Goal: Transaction & Acquisition: Purchase product/service

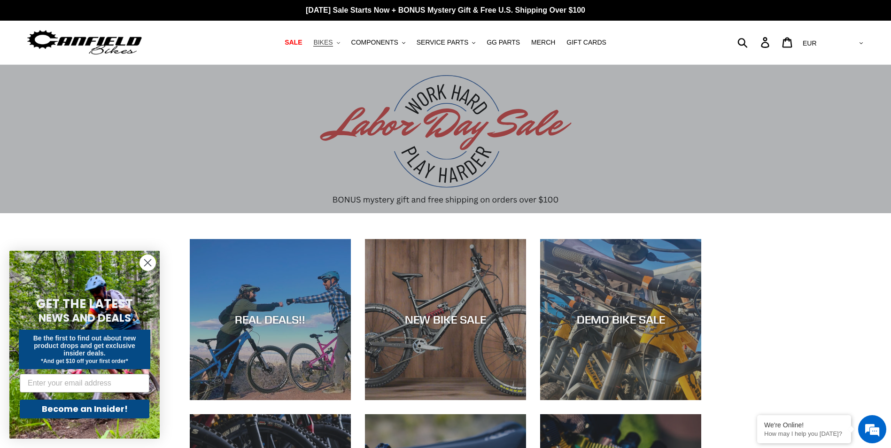
click at [343, 40] on button "BIKES .cls-1{fill:#231f20}" at bounding box center [327, 42] width 36 height 13
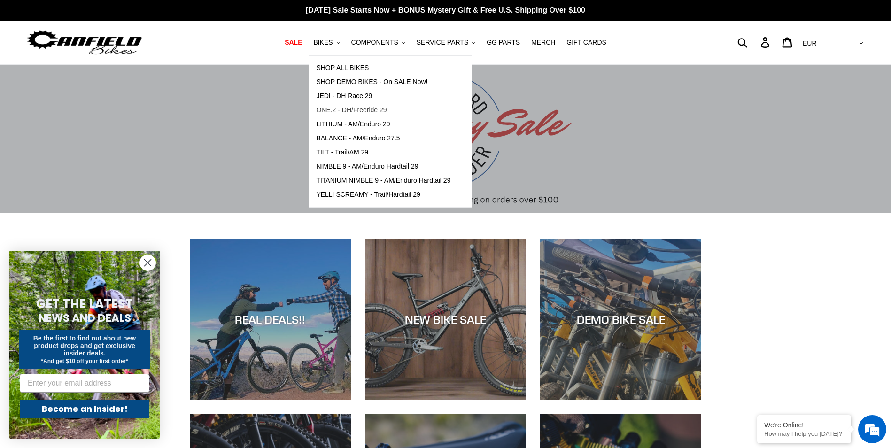
click at [373, 110] on span "ONE.2 - DH/Freeride 29" at bounding box center [351, 110] width 70 height 8
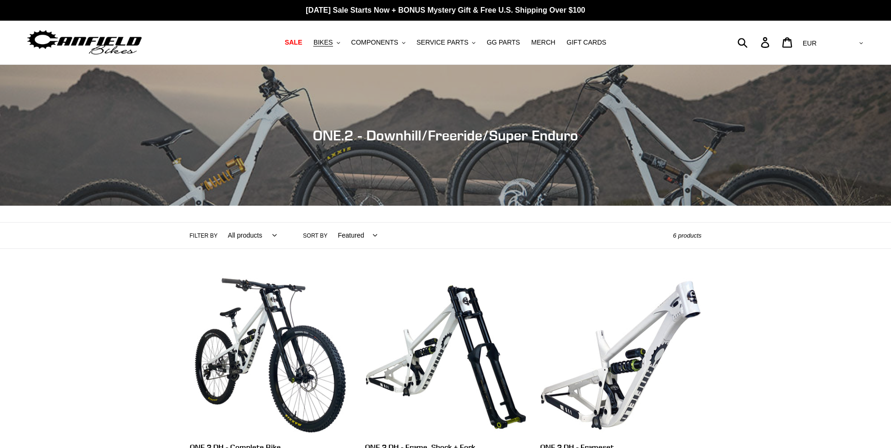
click at [373, 206] on div "Collection: ONE.2 - Downhill/Freeride/Super Enduro" at bounding box center [445, 206] width 891 height 0
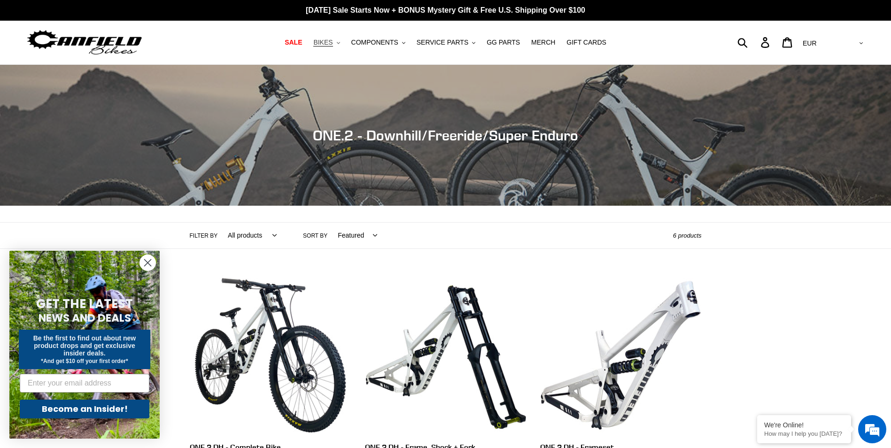
click at [333, 40] on span "BIKES" at bounding box center [322, 43] width 19 height 8
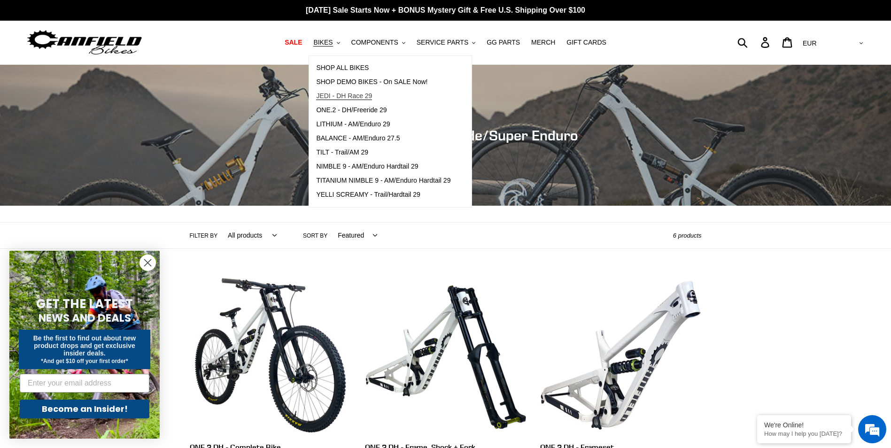
click at [362, 96] on span "JEDI - DH Race 29" at bounding box center [344, 96] width 56 height 8
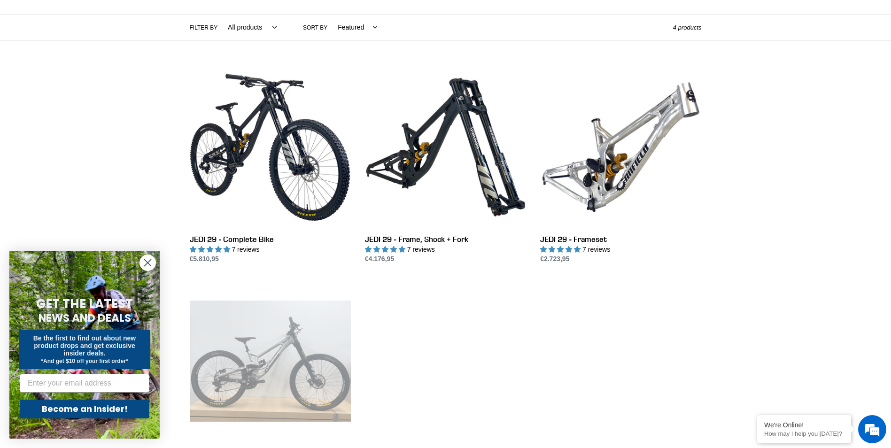
scroll to position [208, 0]
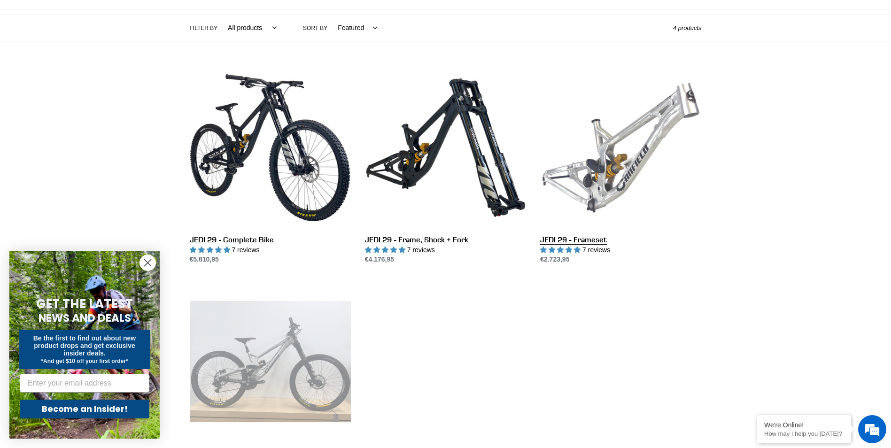
click at [589, 156] on link "JEDI 29 - Frameset" at bounding box center [620, 166] width 161 height 198
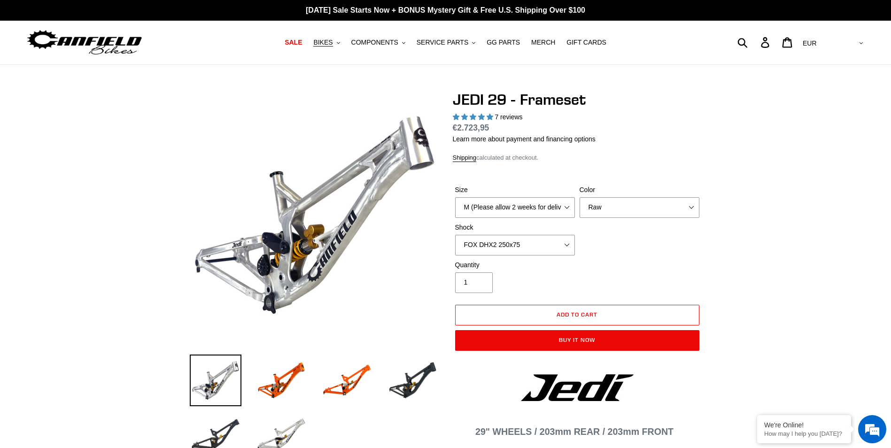
select select "highest-rating"
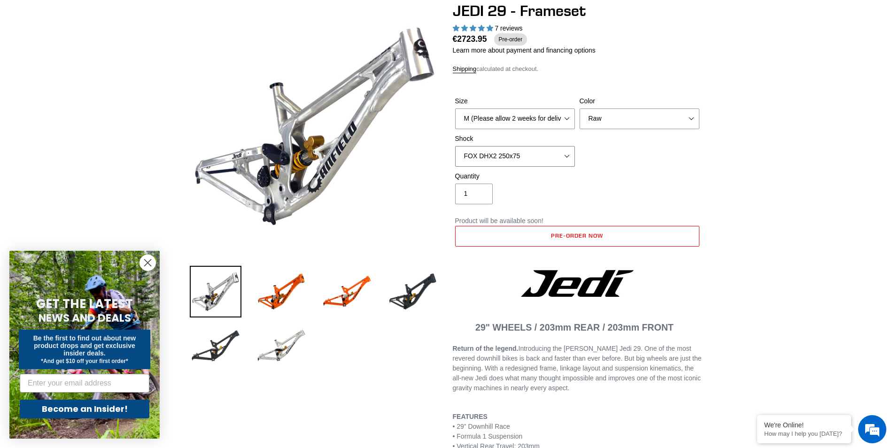
click at [523, 148] on select "No Shock FOX DHX2 250x75 RockShox Vivid Ultimate DH 250x75 EXT e-Storia LOX V3" at bounding box center [515, 156] width 120 height 21
click at [455, 146] on select "No Shock FOX DHX2 250x75 RockShox Vivid Ultimate DH 250x75 EXT e-Storia LOX V3" at bounding box center [515, 156] width 120 height 21
click at [553, 159] on select "No Shock FOX DHX2 250x75 RockShox Vivid Ultimate DH 250x75 EXT e-Storia LOX V3" at bounding box center [515, 156] width 120 height 21
click at [455, 146] on select "No Shock FOX DHX2 250x75 RockShox Vivid Ultimate DH 250x75 EXT e-Storia LOX V3" at bounding box center [515, 156] width 120 height 21
drag, startPoint x: 516, startPoint y: 151, endPoint x: 488, endPoint y: 157, distance: 28.4
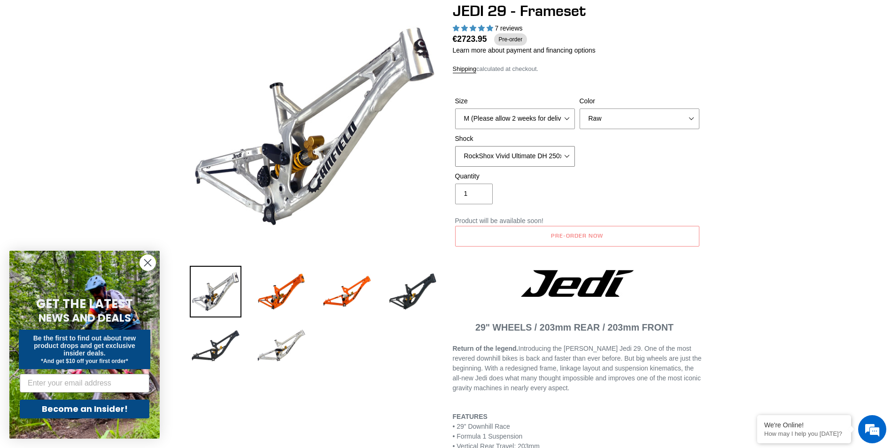
click at [488, 157] on select "No Shock FOX DHX2 250x75 RockShox Vivid Ultimate DH 250x75 EXT e-Storia LOX V3" at bounding box center [515, 156] width 120 height 21
click at [455, 146] on select "No Shock FOX DHX2 250x75 RockShox Vivid Ultimate DH 250x75 EXT e-Storia LOX V3" at bounding box center [515, 156] width 120 height 21
click at [498, 152] on select "No Shock FOX DHX2 250x75 RockShox Vivid Ultimate DH 250x75 EXT e-Storia LOX V3" at bounding box center [515, 156] width 120 height 21
select select "No Shock"
click at [455, 146] on select "No Shock FOX DHX2 250x75 RockShox Vivid Ultimate DH 250x75 EXT e-Storia LOX V3" at bounding box center [515, 156] width 120 height 21
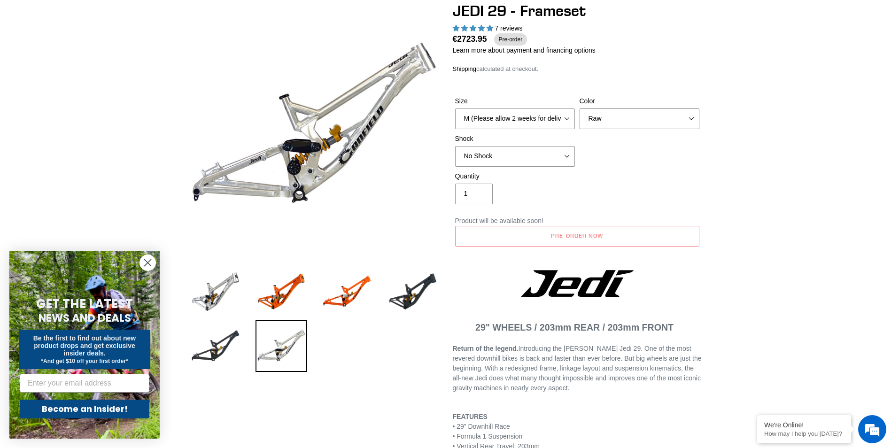
click at [642, 112] on select "Orange Raw Stealth Black" at bounding box center [640, 119] width 120 height 21
click at [616, 200] on div "Quantity 1" at bounding box center [577, 191] width 249 height 38
click at [532, 116] on select "M (Please allow 2 weeks for delivery) L (Please allow 2 weeks for delivery) XL" at bounding box center [515, 119] width 120 height 21
click at [455, 109] on select "M (Please allow 2 weeks for delivery) L (Please allow 2 weeks for delivery) XL" at bounding box center [515, 119] width 120 height 21
